Goal: Task Accomplishment & Management: Manage account settings

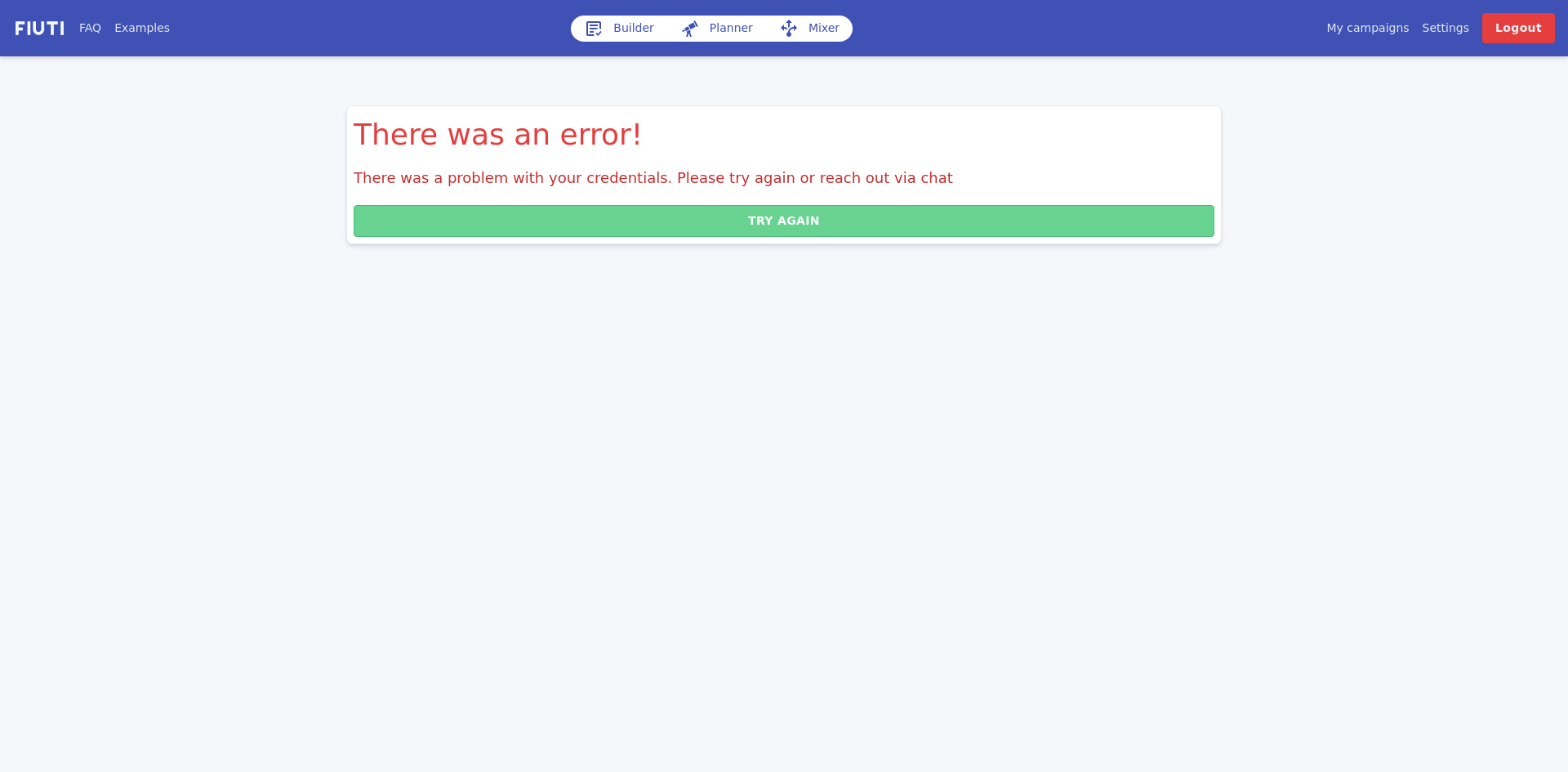
click at [559, 227] on button "Try again" at bounding box center [784, 220] width 861 height 31
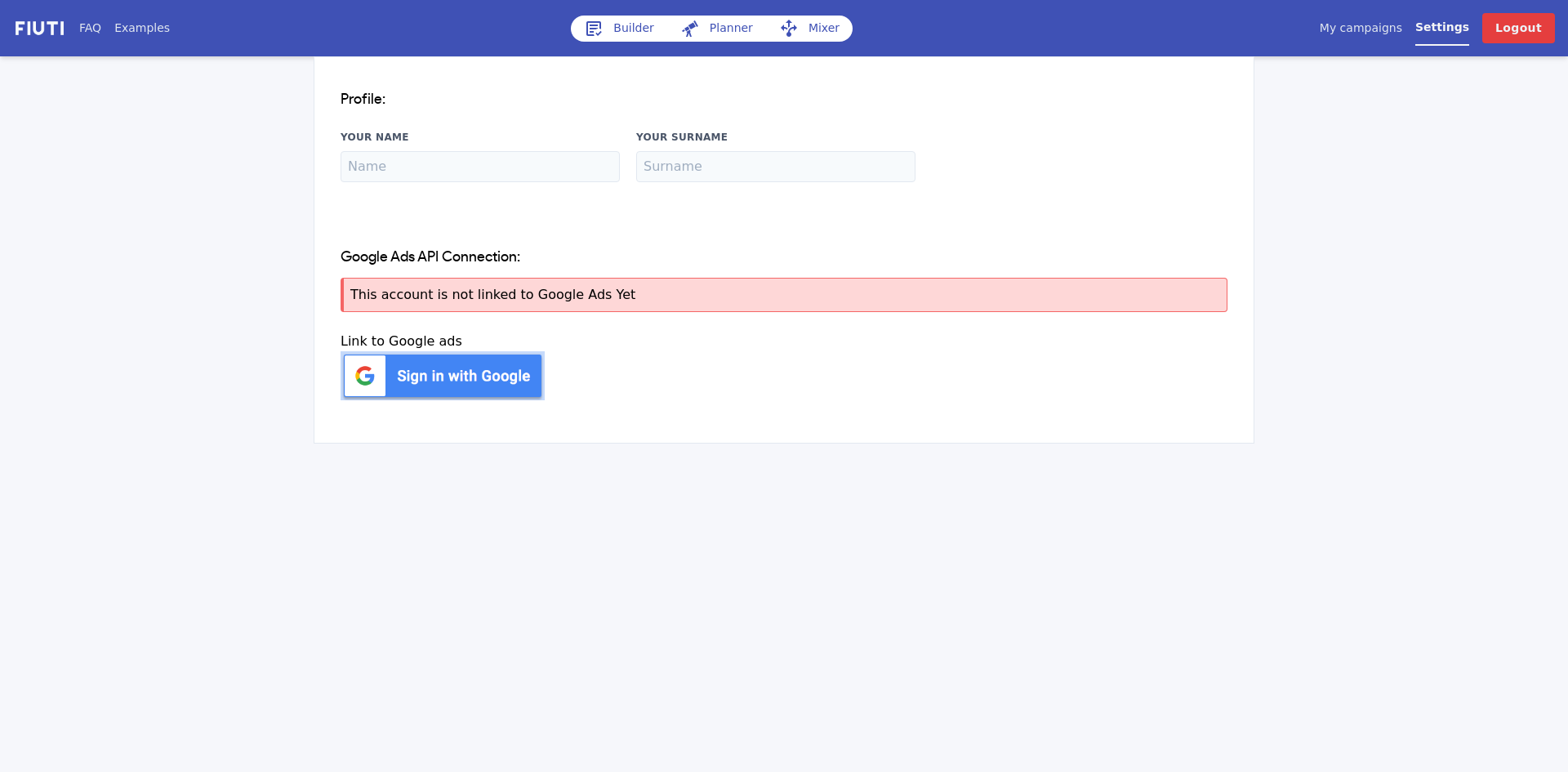
click at [448, 371] on img at bounding box center [442, 376] width 204 height 49
